Goal: Task Accomplishment & Management: Use online tool/utility

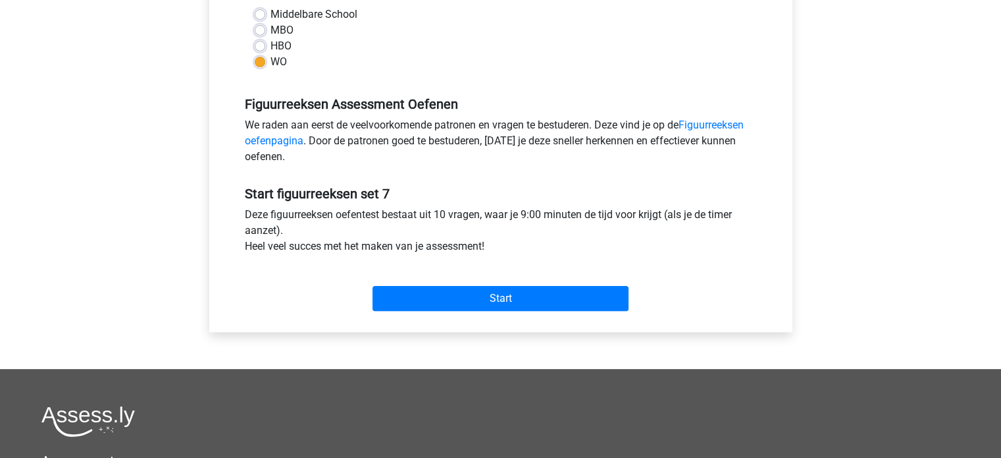
scroll to position [329, 0]
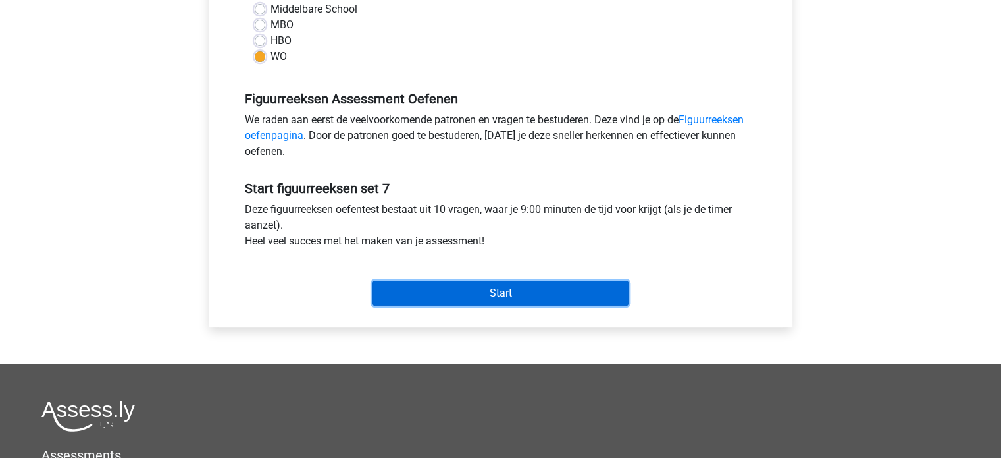
click at [512, 291] on input "Start" at bounding box center [501, 292] width 256 height 25
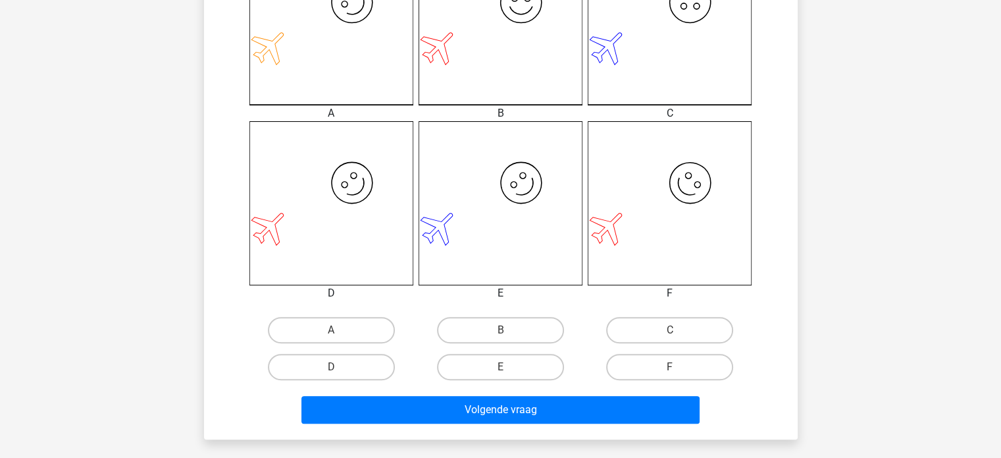
scroll to position [461, 0]
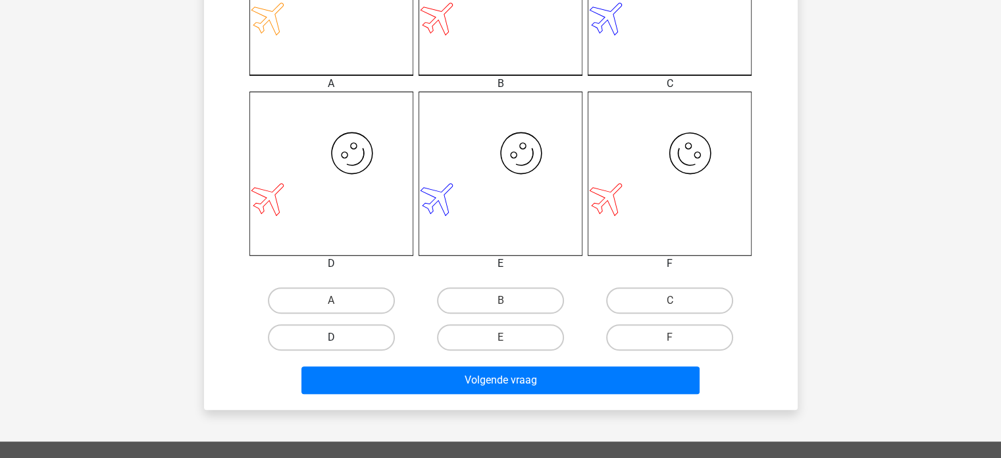
click at [327, 332] on label "D" at bounding box center [331, 337] width 127 height 26
click at [331, 337] on input "D" at bounding box center [335, 341] width 9 height 9
radio input "true"
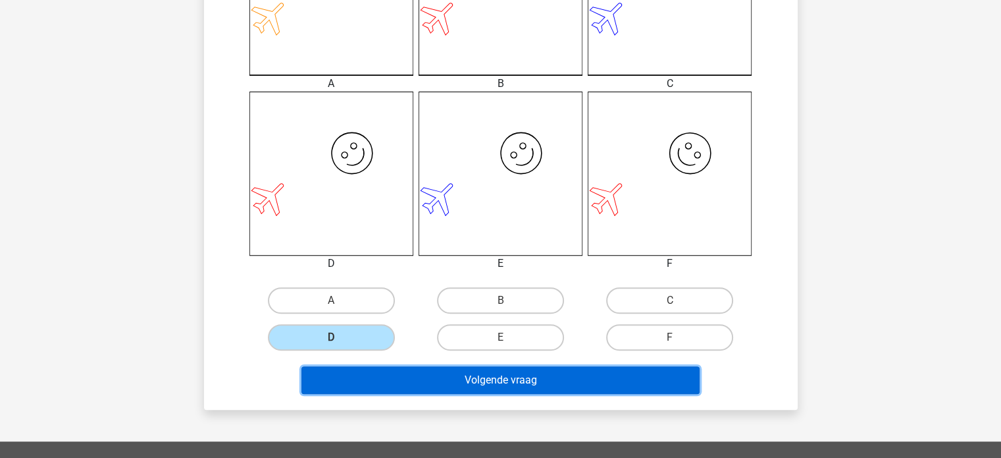
click at [458, 376] on button "Volgende vraag" at bounding box center [501, 380] width 398 height 28
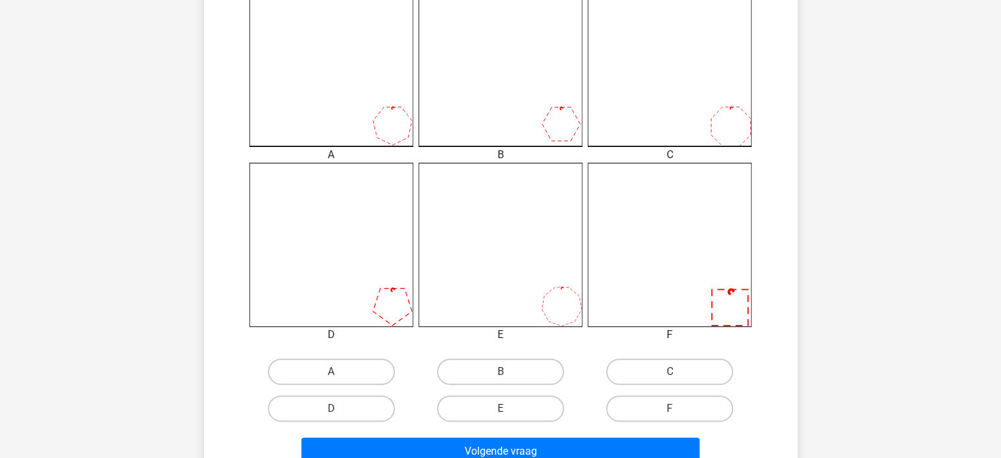
scroll to position [456, 0]
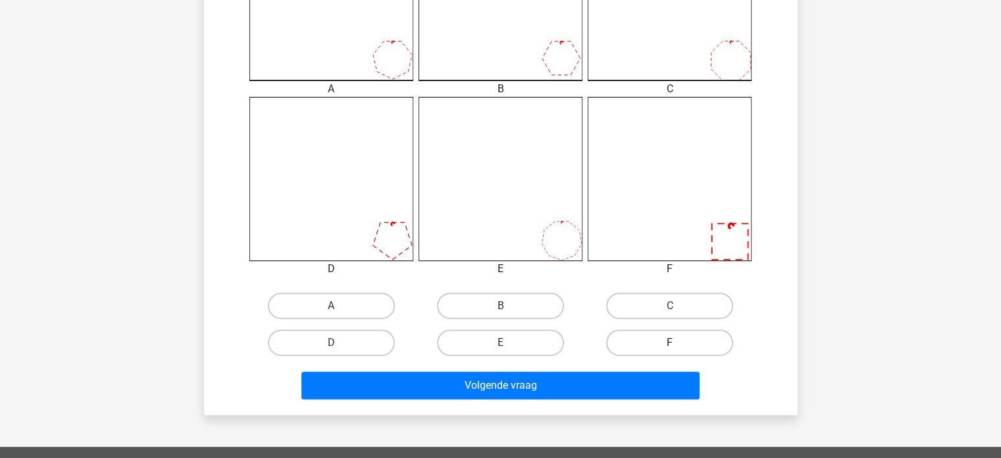
click at [685, 347] on label "F" at bounding box center [669, 342] width 127 height 26
click at [679, 347] on input "F" at bounding box center [674, 346] width 9 height 9
radio input "true"
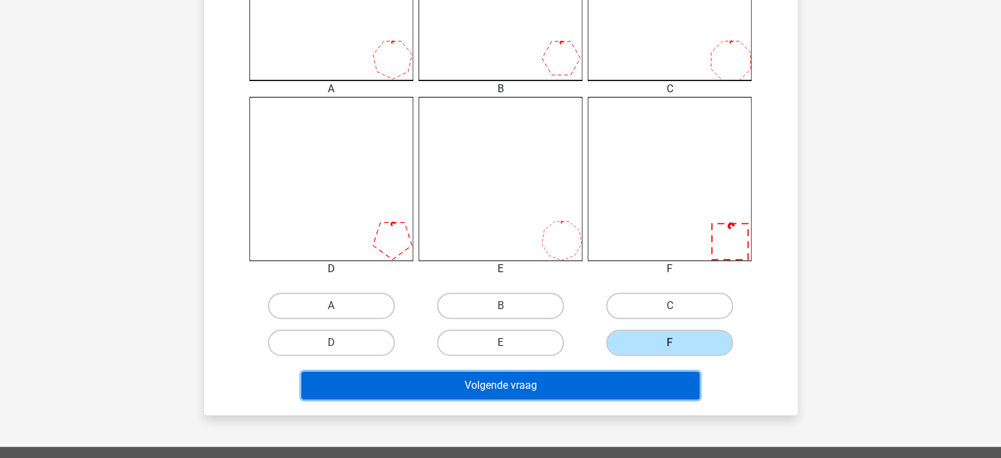
click at [523, 387] on button "Volgende vraag" at bounding box center [501, 385] width 398 height 28
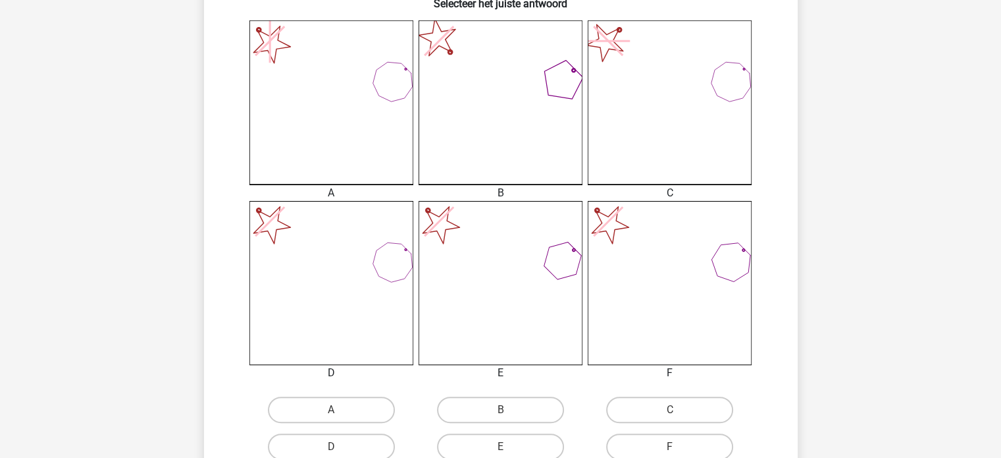
scroll to position [329, 0]
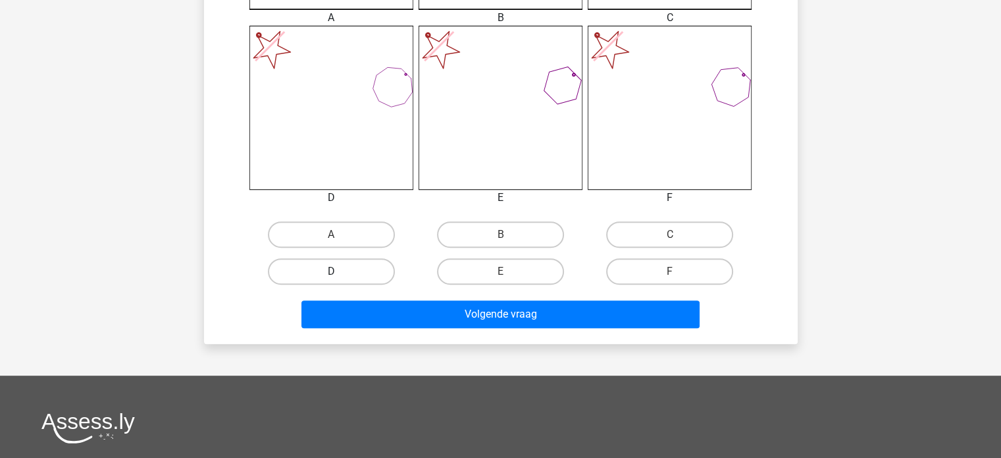
click at [360, 274] on label "D" at bounding box center [331, 271] width 127 height 26
click at [340, 274] on input "D" at bounding box center [335, 275] width 9 height 9
radio input "true"
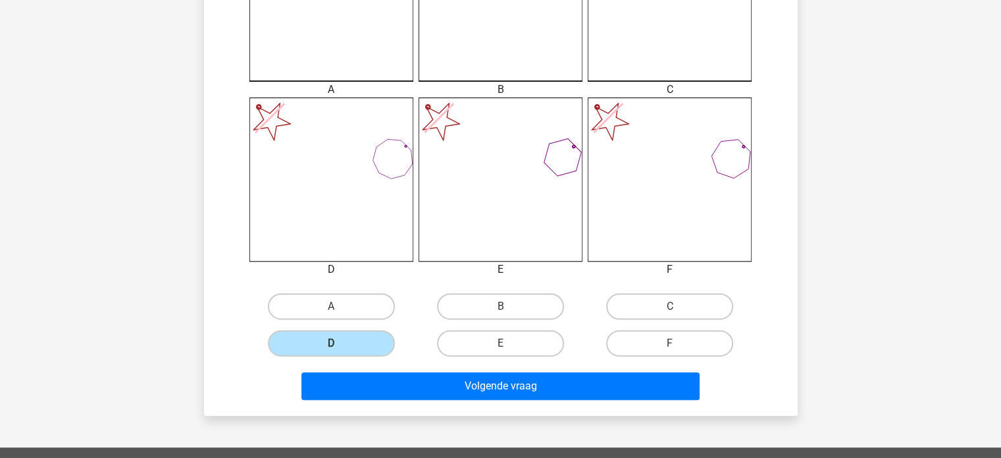
scroll to position [527, 0]
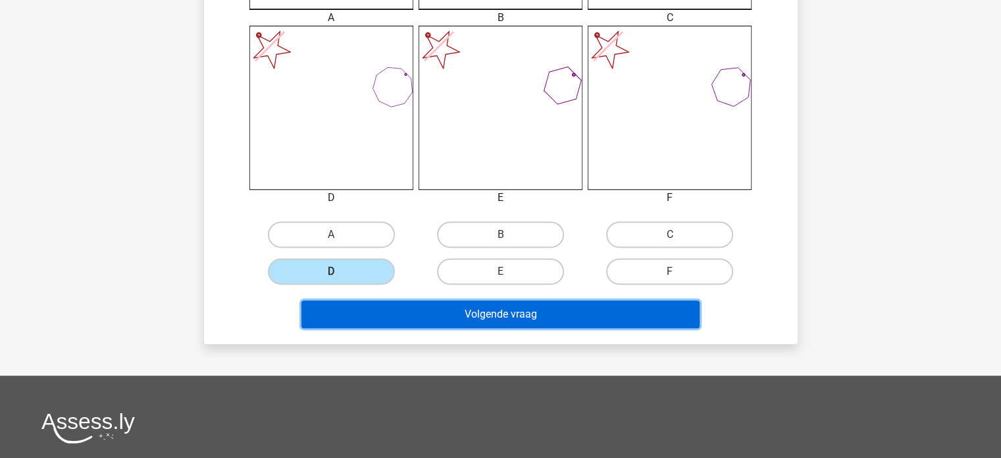
click at [502, 307] on button "Volgende vraag" at bounding box center [501, 314] width 398 height 28
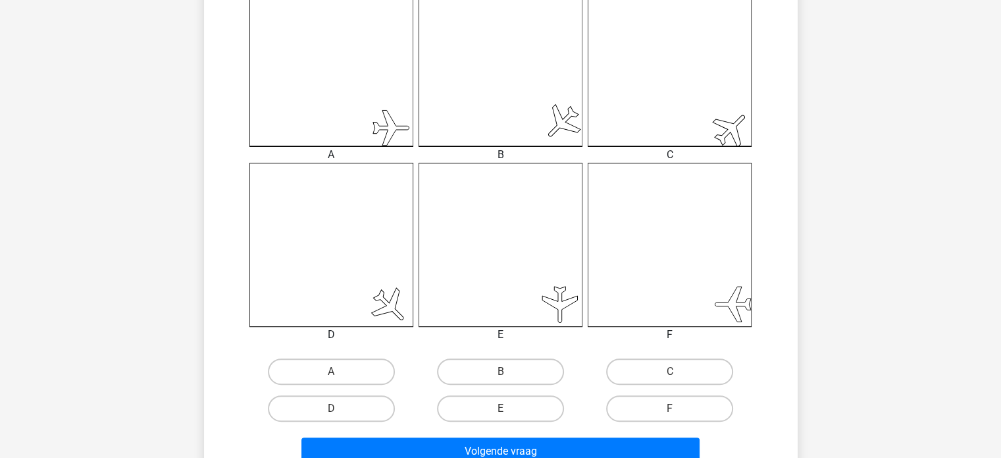
scroll to position [456, 0]
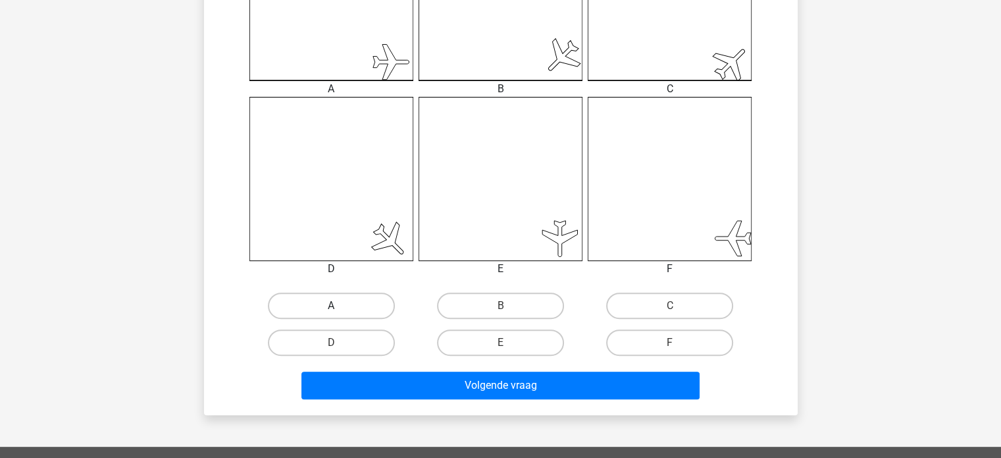
click at [374, 302] on label "A" at bounding box center [331, 305] width 127 height 26
click at [340, 305] on input "A" at bounding box center [335, 309] width 9 height 9
radio input "true"
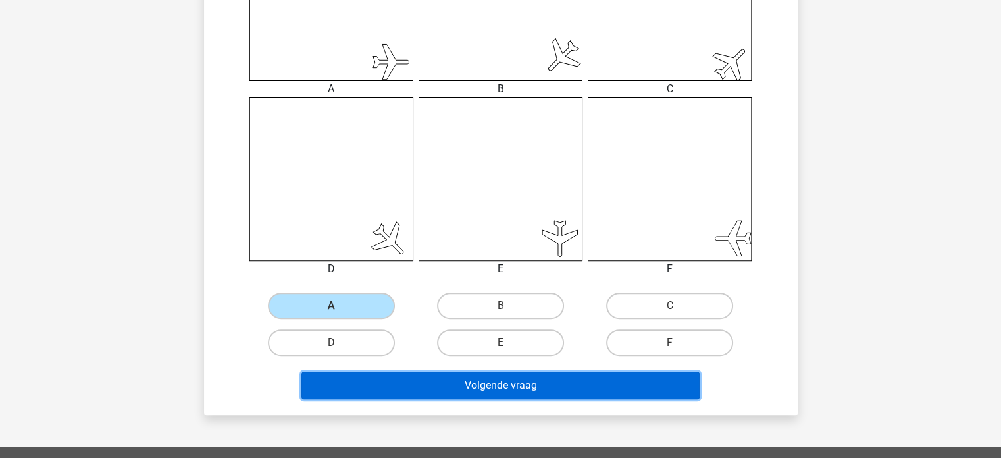
click at [494, 379] on button "Volgende vraag" at bounding box center [501, 385] width 398 height 28
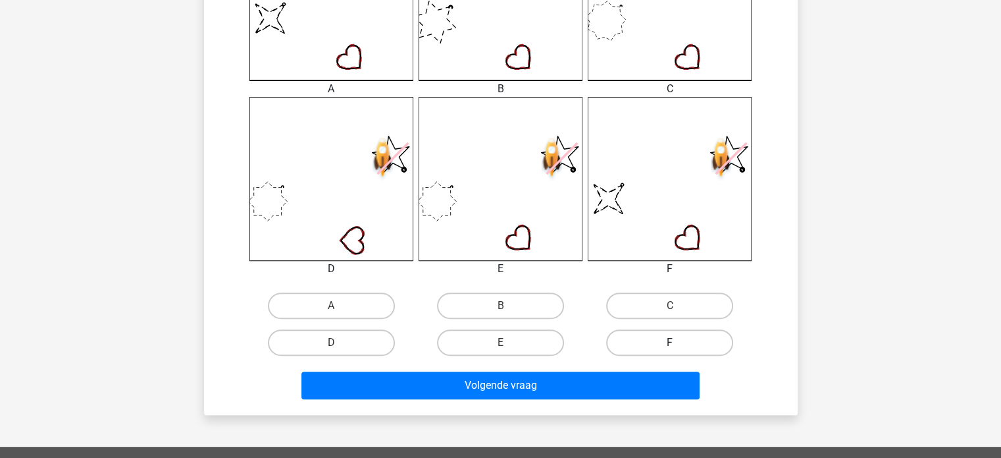
click at [649, 335] on label "F" at bounding box center [669, 342] width 127 height 26
click at [670, 342] on input "F" at bounding box center [674, 346] width 9 height 9
radio input "true"
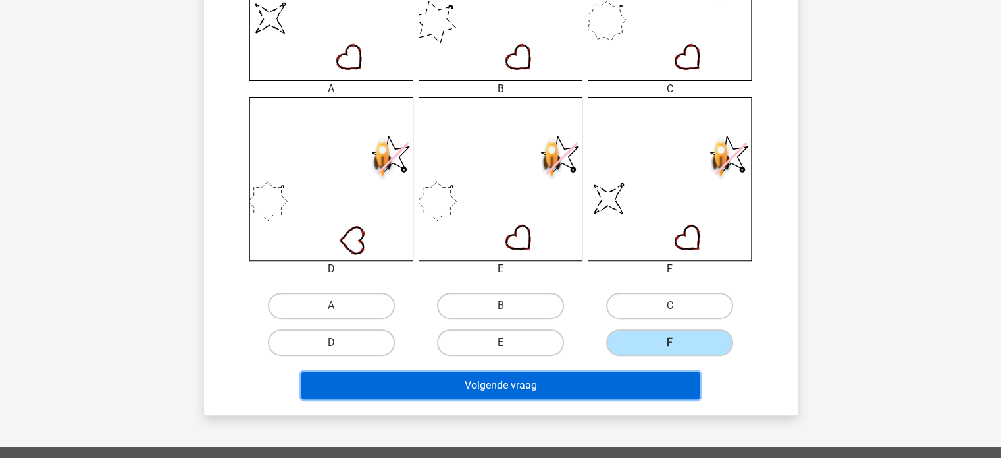
click at [622, 375] on button "Volgende vraag" at bounding box center [501, 385] width 398 height 28
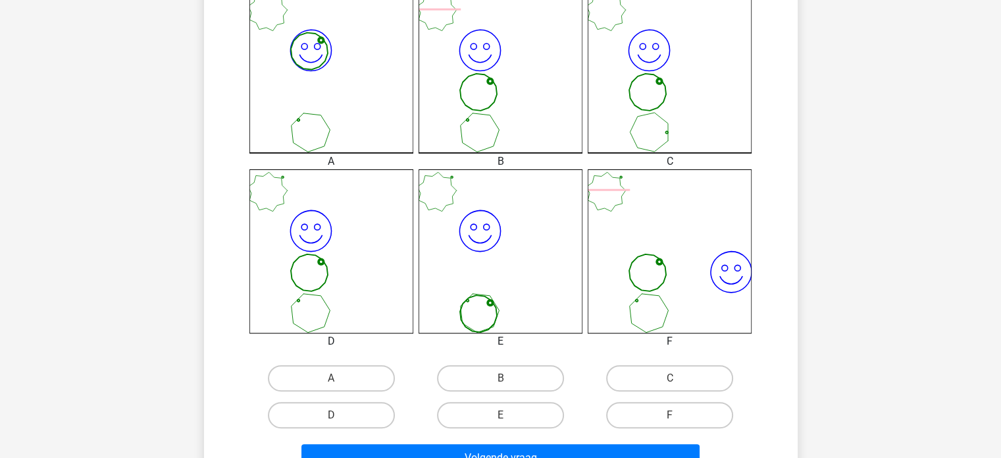
scroll to position [527, 0]
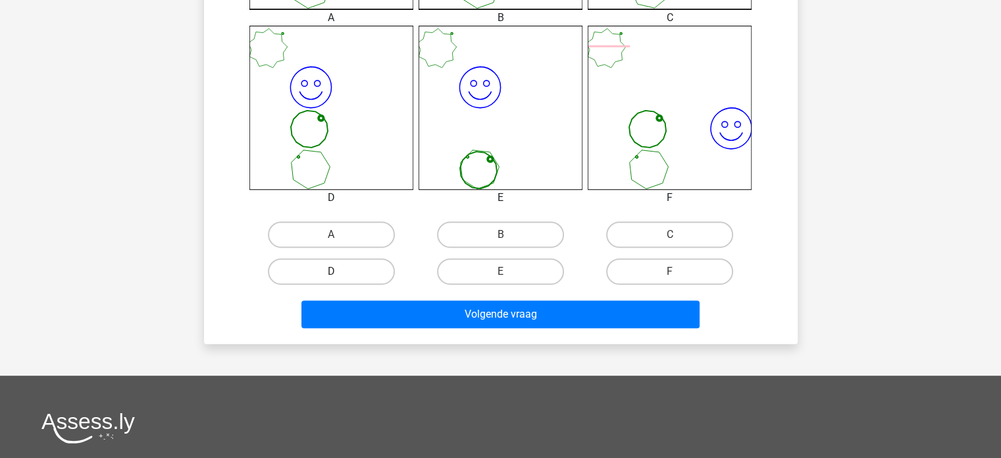
click at [365, 269] on label "D" at bounding box center [331, 271] width 127 height 26
click at [340, 271] on input "D" at bounding box center [335, 275] width 9 height 9
radio input "true"
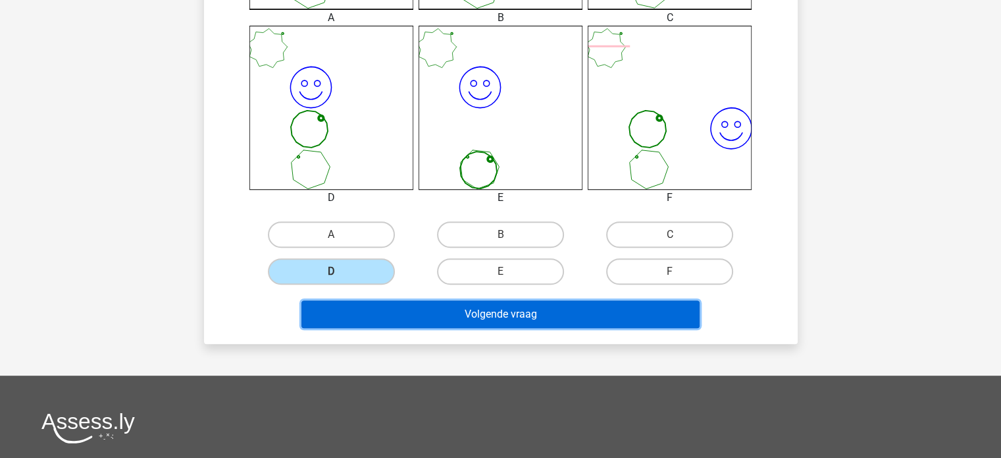
click at [463, 310] on button "Volgende vraag" at bounding box center [501, 314] width 398 height 28
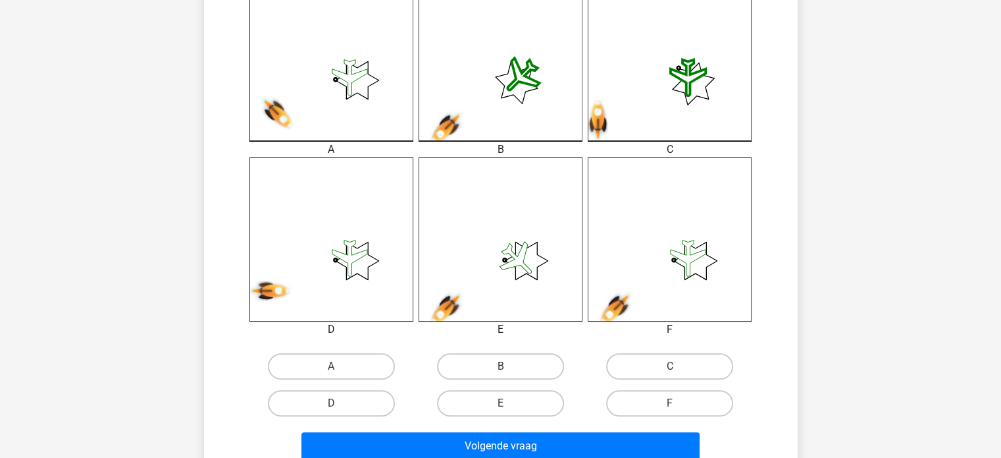
scroll to position [461, 0]
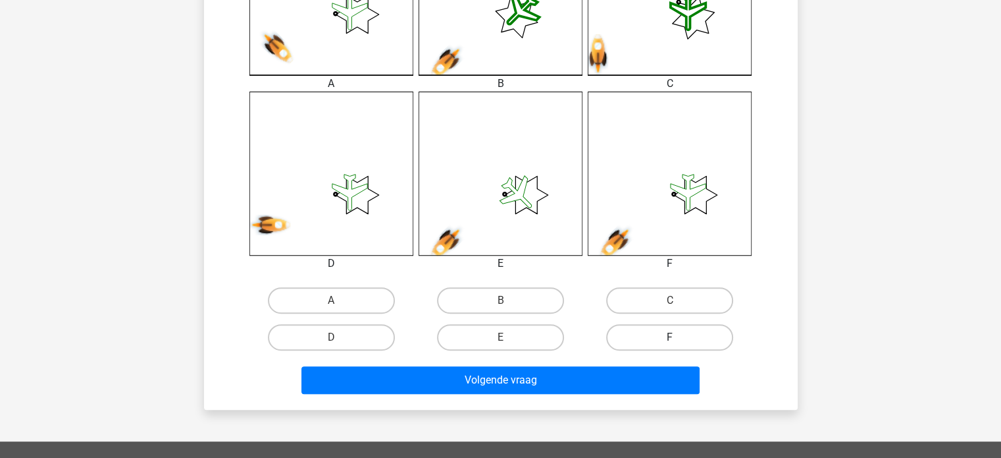
click at [690, 331] on label "F" at bounding box center [669, 337] width 127 height 26
click at [679, 337] on input "F" at bounding box center [674, 341] width 9 height 9
radio input "true"
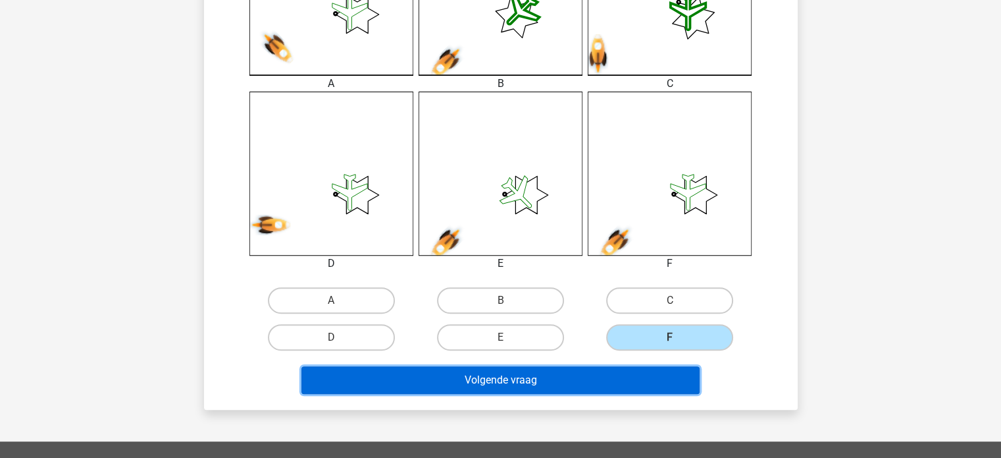
click at [585, 379] on button "Volgende vraag" at bounding box center [501, 380] width 398 height 28
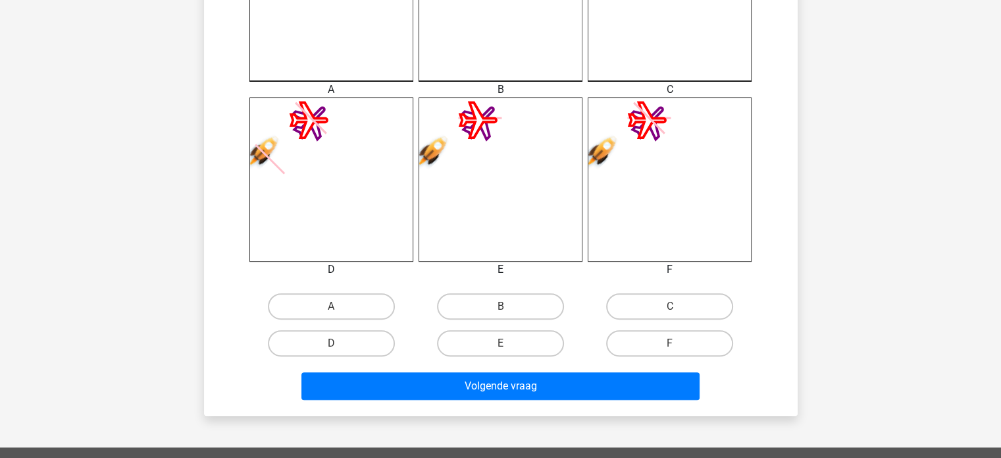
scroll to position [456, 0]
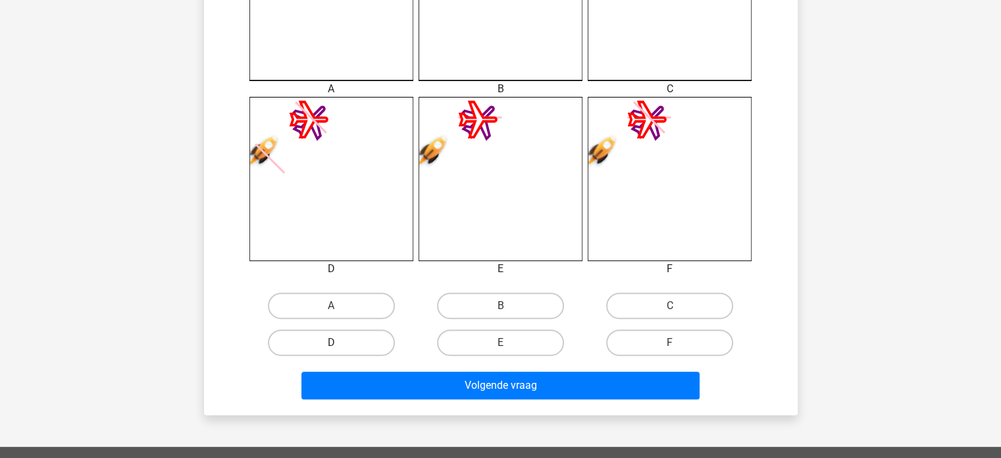
click at [361, 348] on label "D" at bounding box center [331, 342] width 127 height 26
click at [340, 348] on input "D" at bounding box center [335, 346] width 9 height 9
radio input "true"
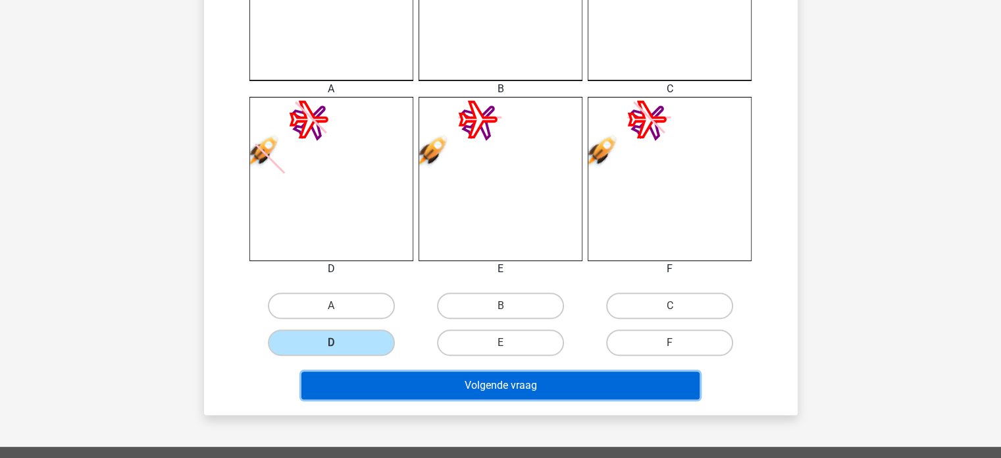
click at [458, 380] on button "Volgende vraag" at bounding box center [501, 385] width 398 height 28
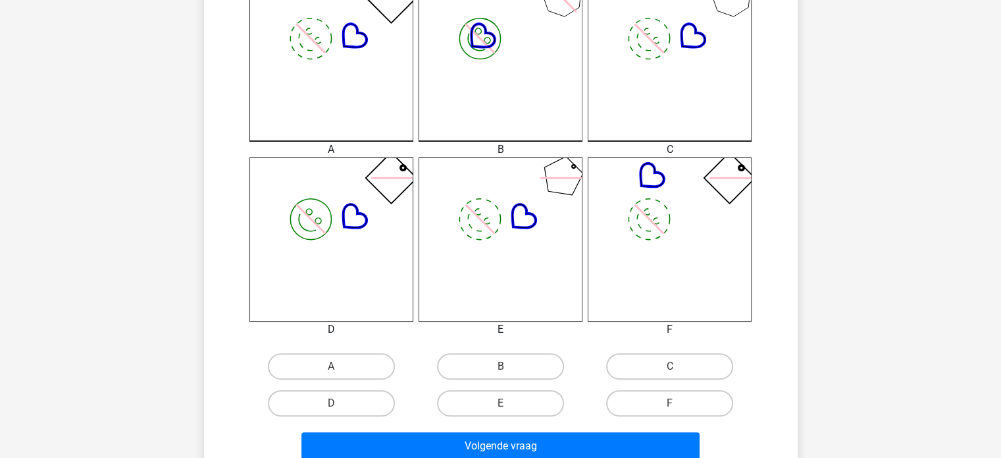
scroll to position [527, 0]
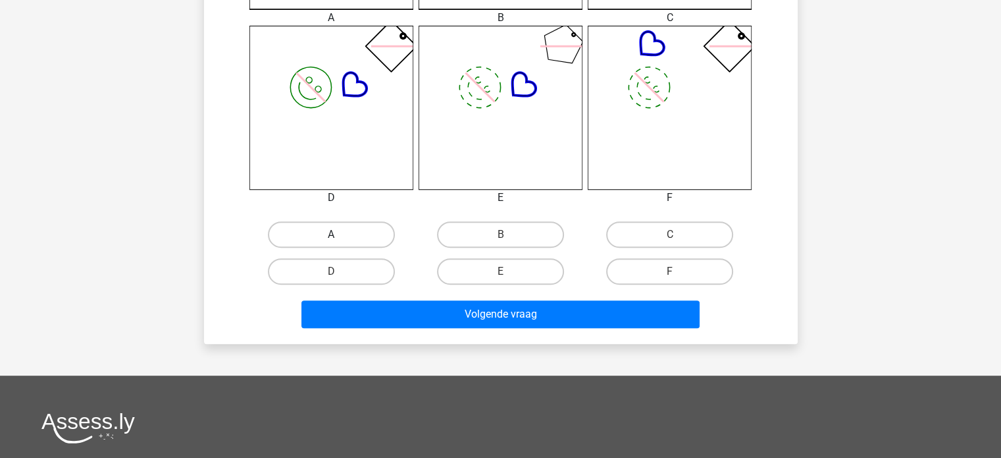
click at [361, 230] on label "A" at bounding box center [331, 234] width 127 height 26
click at [340, 234] on input "A" at bounding box center [335, 238] width 9 height 9
radio input "true"
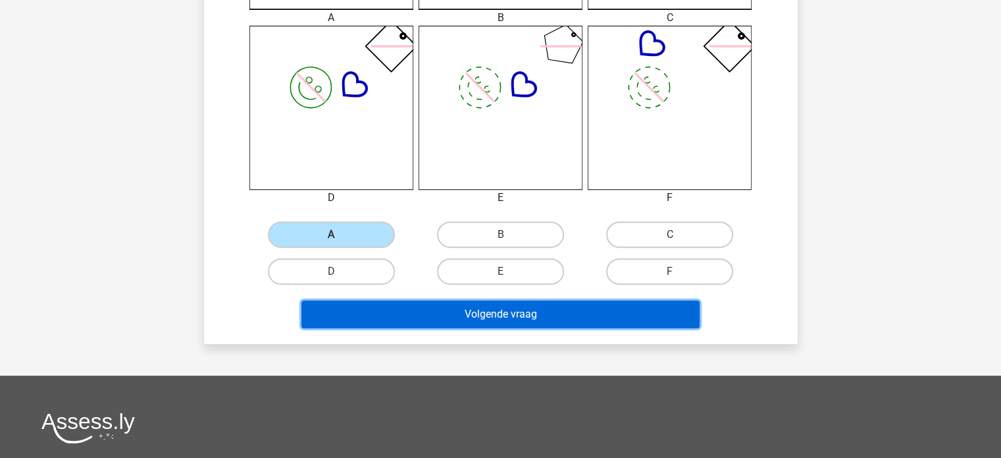
click at [498, 321] on button "Volgende vraag" at bounding box center [501, 314] width 398 height 28
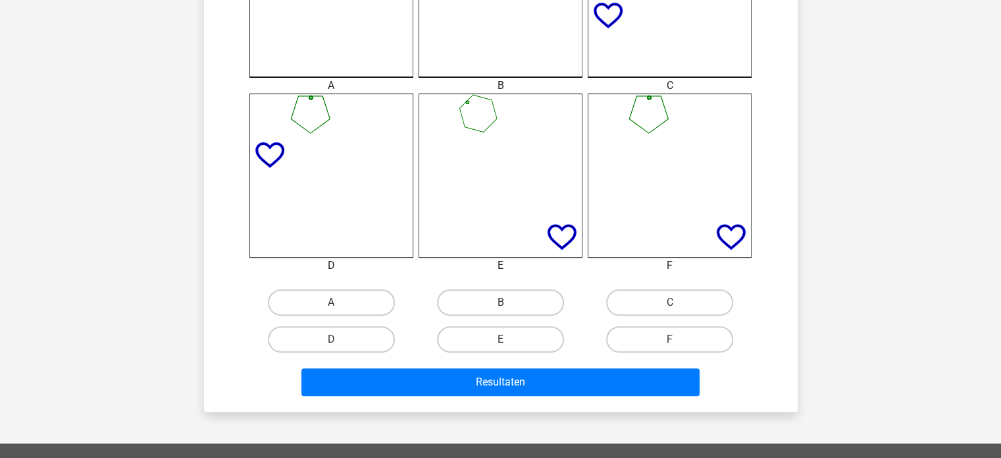
scroll to position [461, 0]
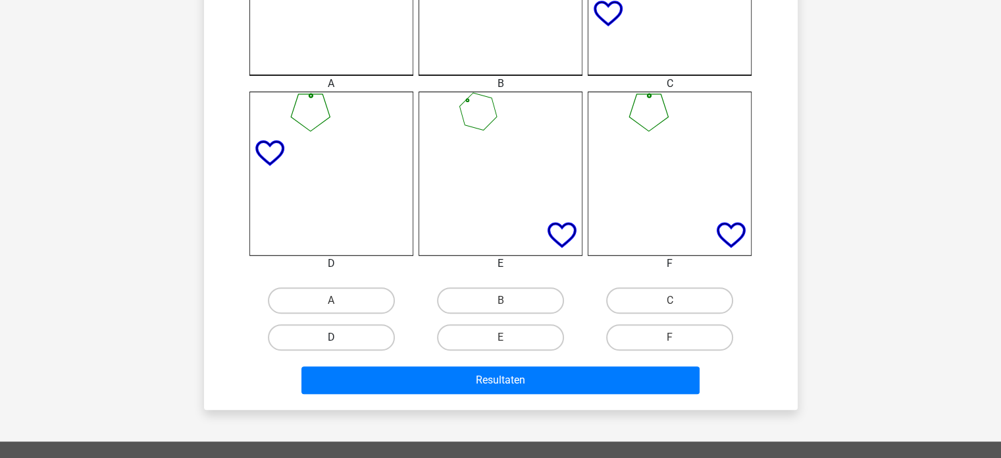
click at [363, 331] on label "D" at bounding box center [331, 337] width 127 height 26
click at [340, 337] on input "D" at bounding box center [335, 341] width 9 height 9
radio input "true"
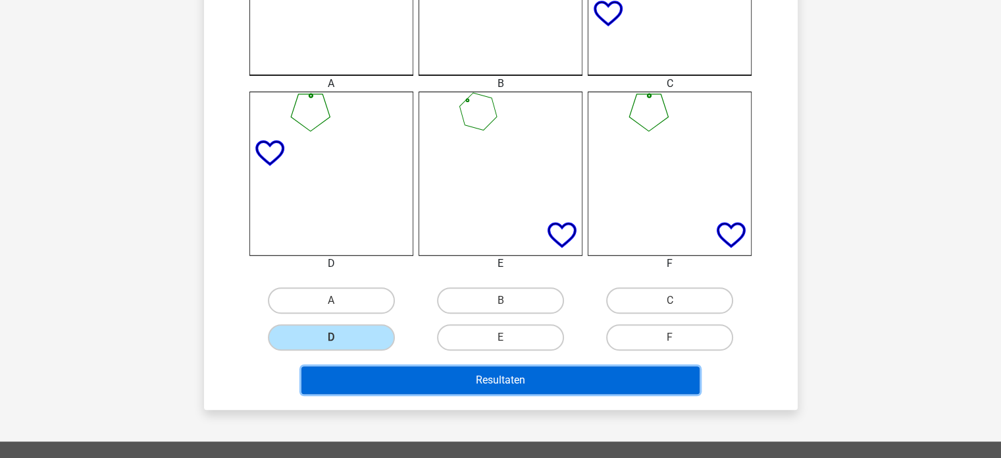
click at [524, 368] on button "Resultaten" at bounding box center [501, 380] width 398 height 28
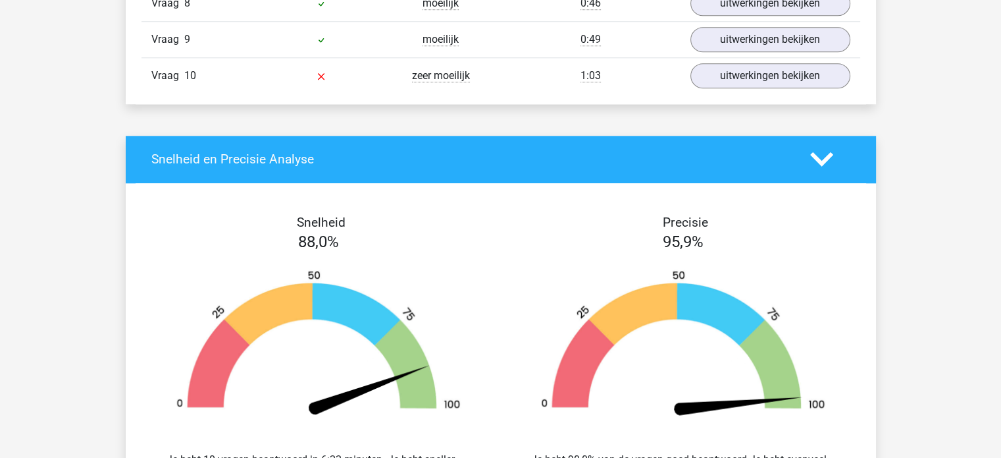
scroll to position [1382, 0]
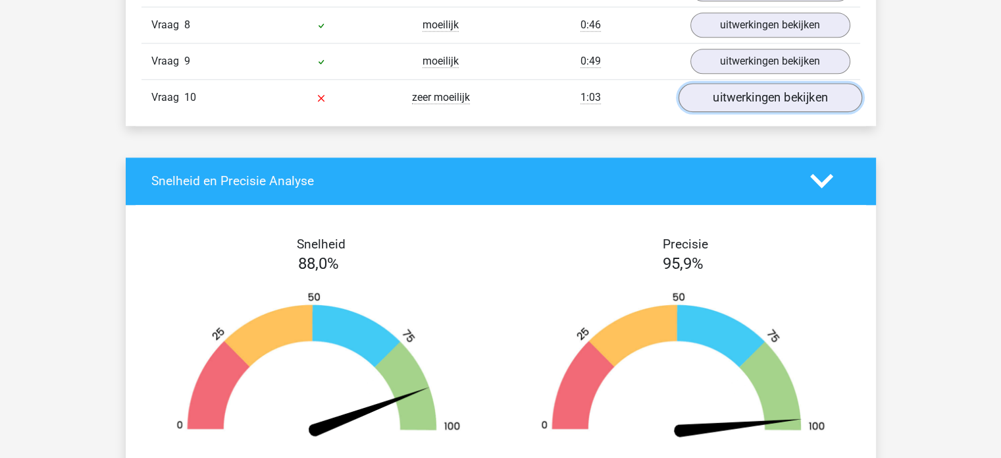
click at [712, 99] on link "uitwerkingen bekijken" at bounding box center [770, 97] width 184 height 29
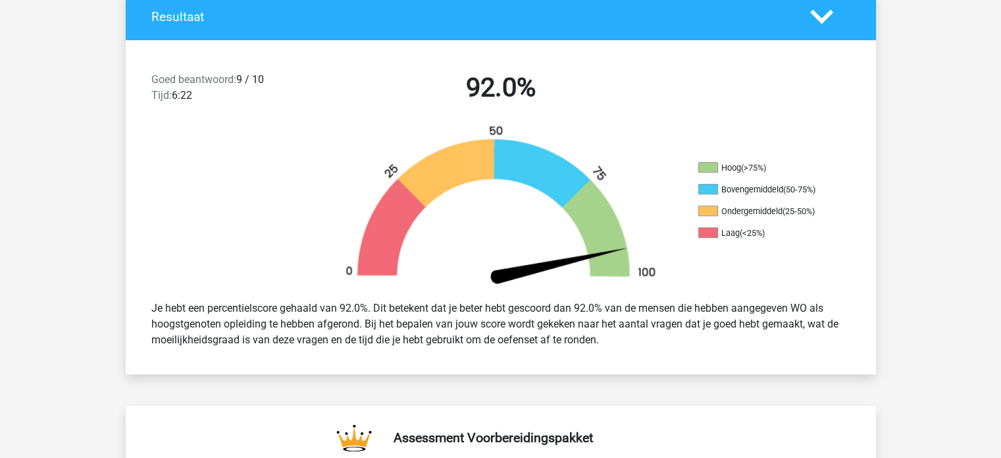
scroll to position [263, 0]
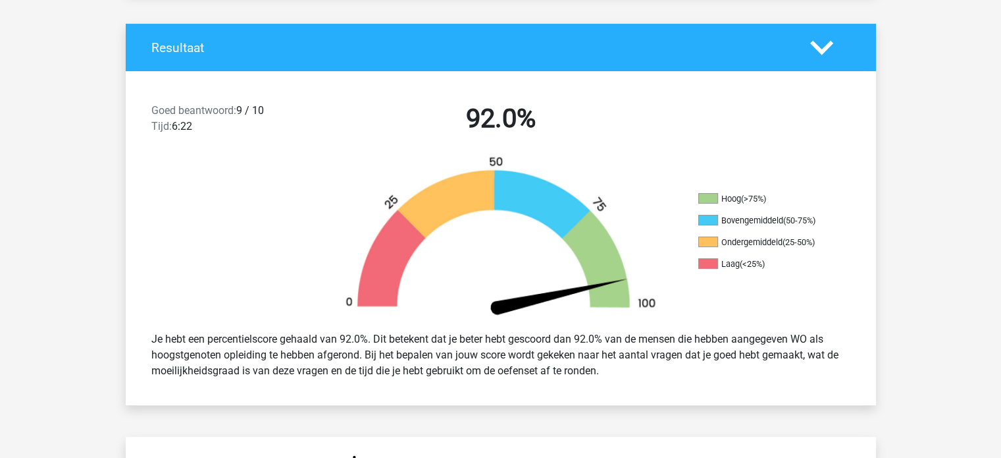
click at [708, 307] on div "Hoog (>75%) Bovengemiddeld (50-75%) Ondergemiddeld (25-50%) Laag (<25%)" at bounding box center [501, 237] width 750 height 165
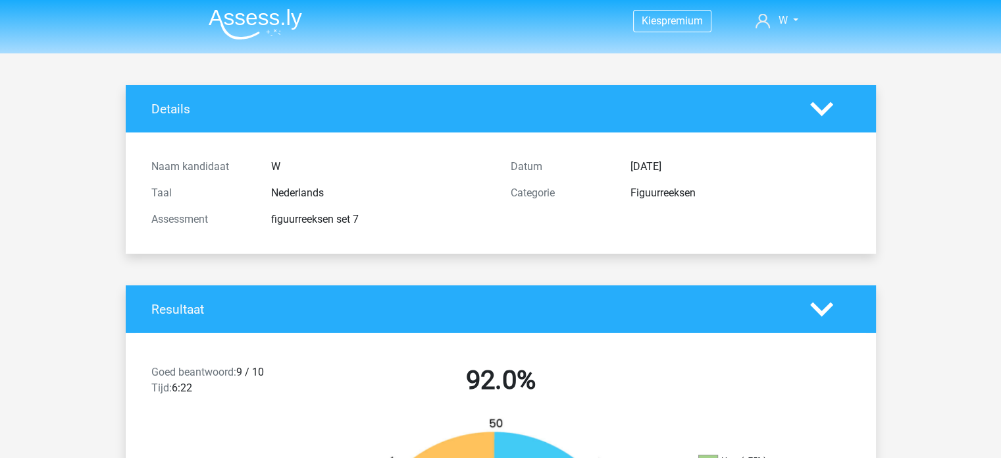
scroll to position [0, 0]
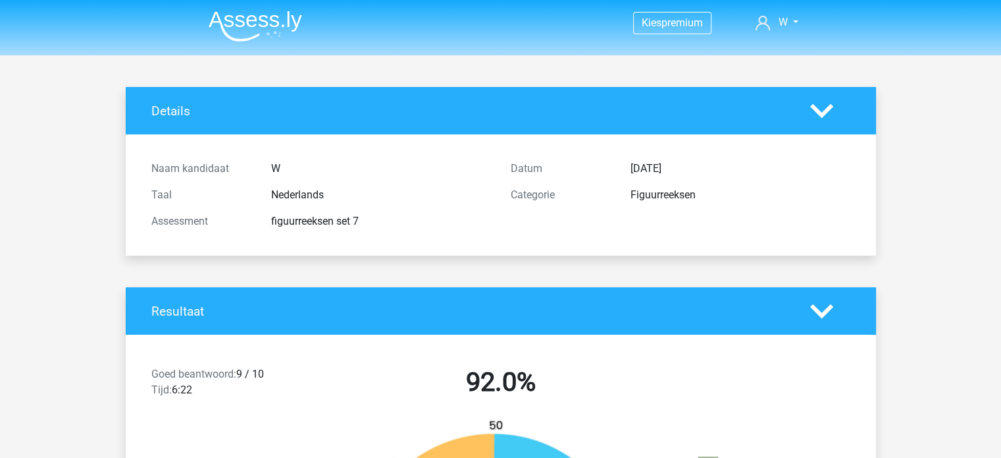
click at [249, 28] on img at bounding box center [255, 26] width 93 height 31
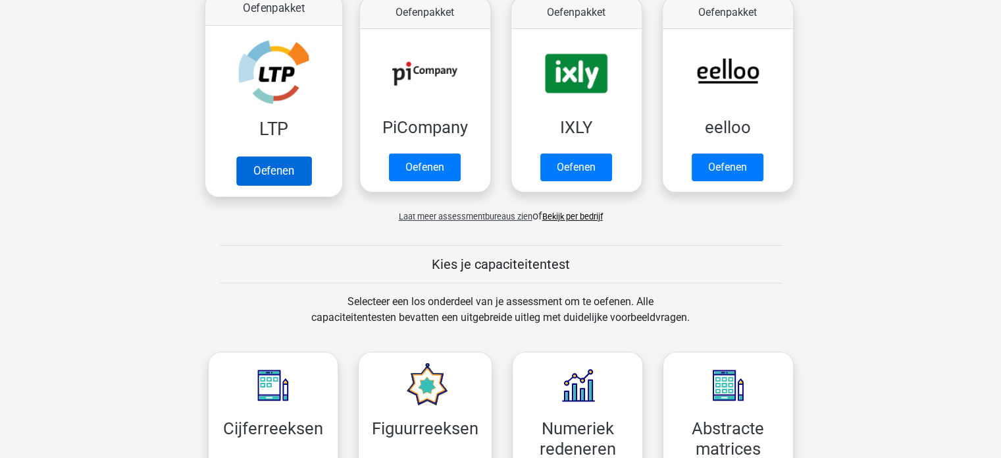
scroll to position [263, 0]
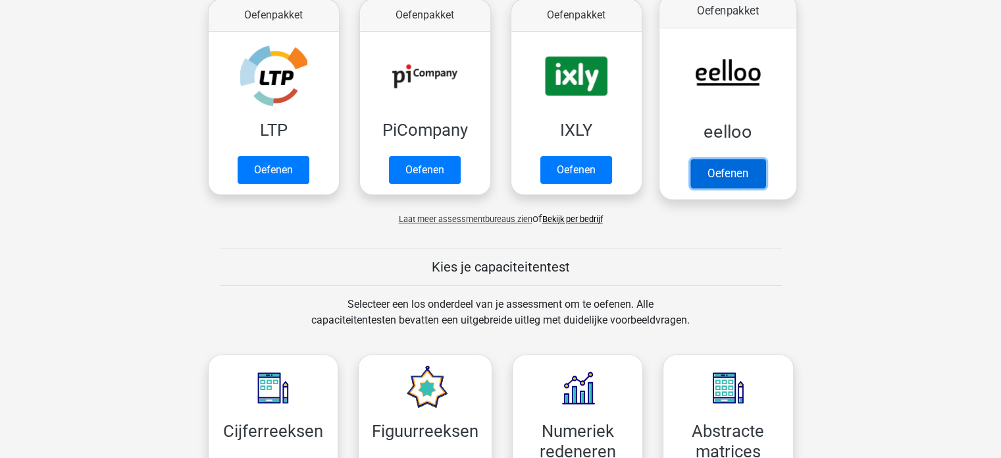
click at [695, 159] on link "Oefenen" at bounding box center [727, 173] width 75 height 29
